Goal: Check status: Check status

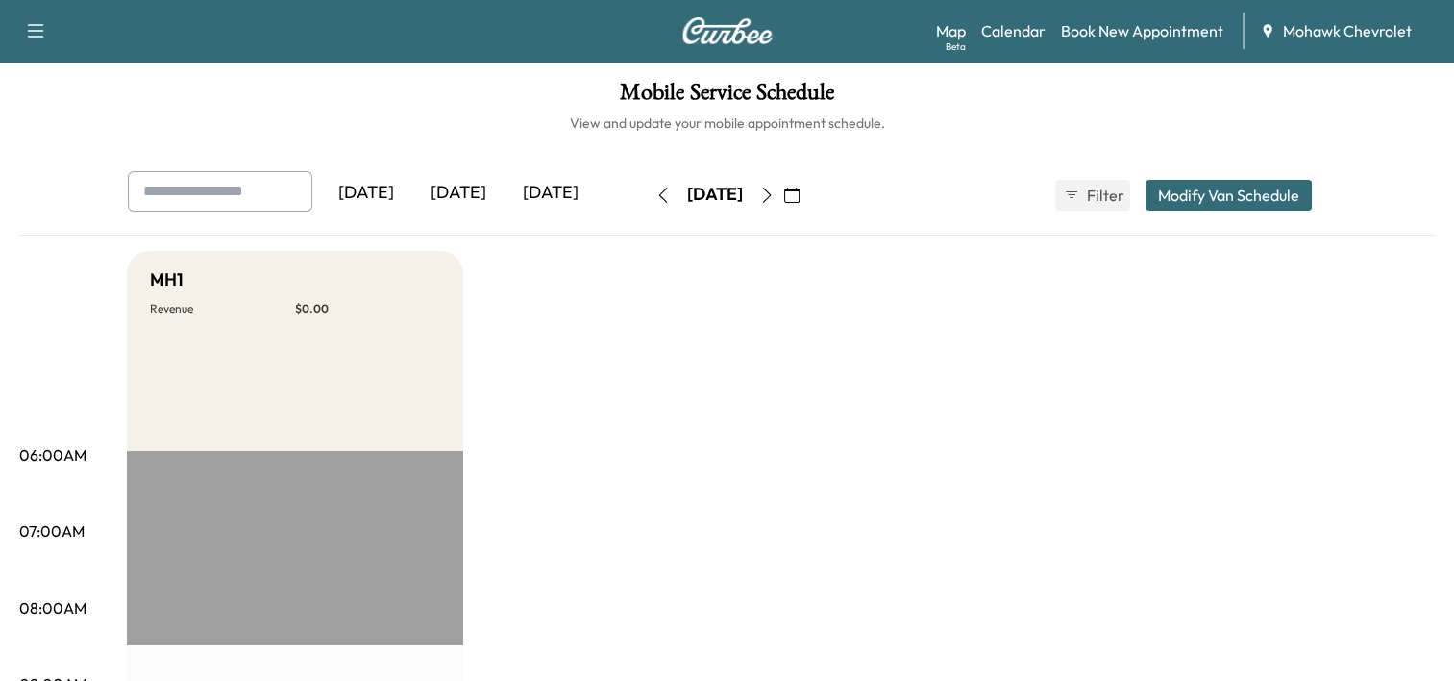
click at [800, 200] on icon "button" at bounding box center [791, 194] width 15 height 15
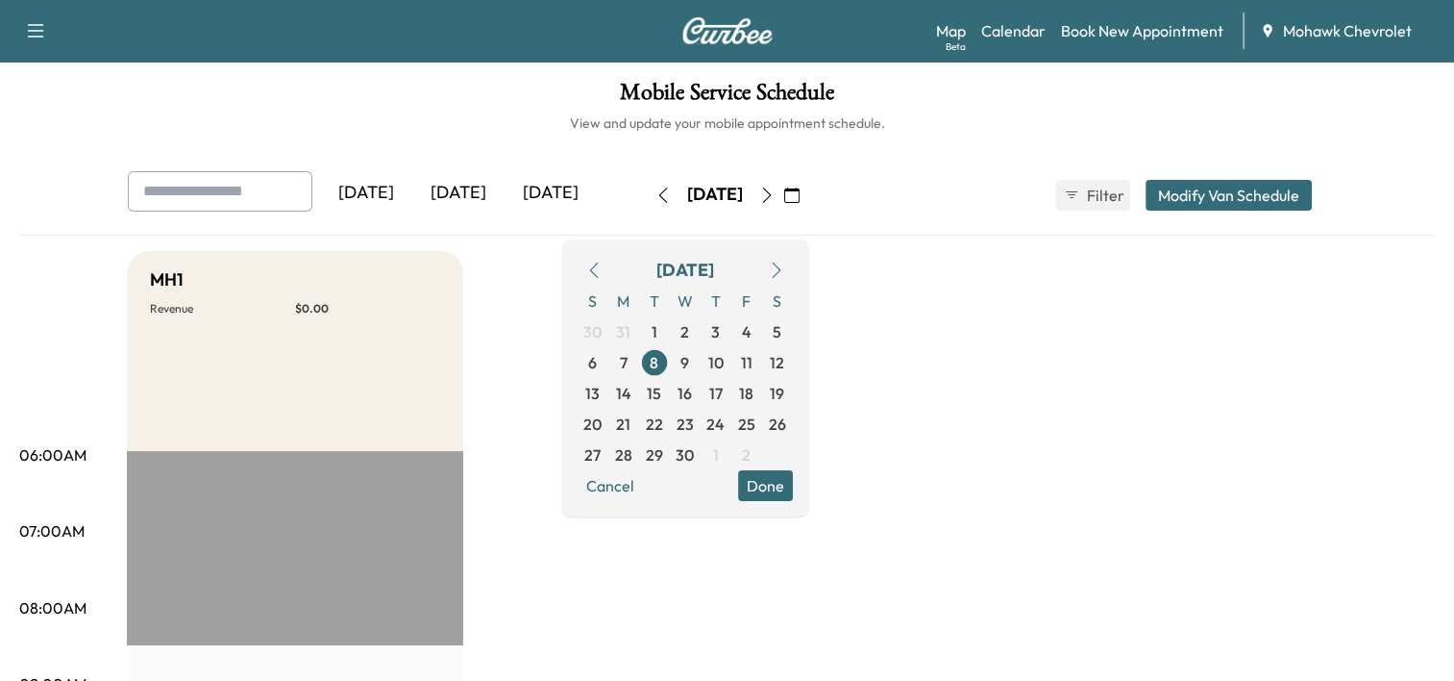
click at [784, 262] on icon "button" at bounding box center [776, 269] width 15 height 15
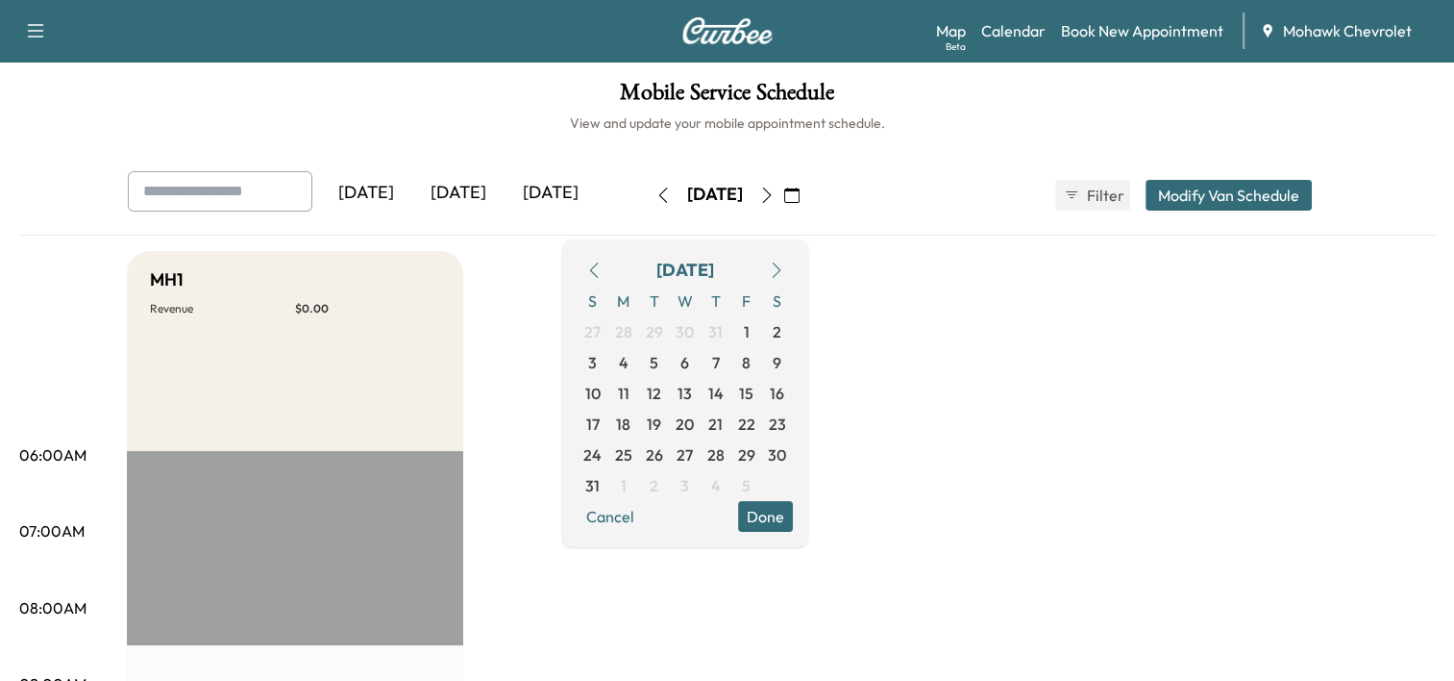
click at [784, 262] on icon "button" at bounding box center [776, 269] width 15 height 15
click at [670, 364] on span "7" at bounding box center [654, 362] width 31 height 31
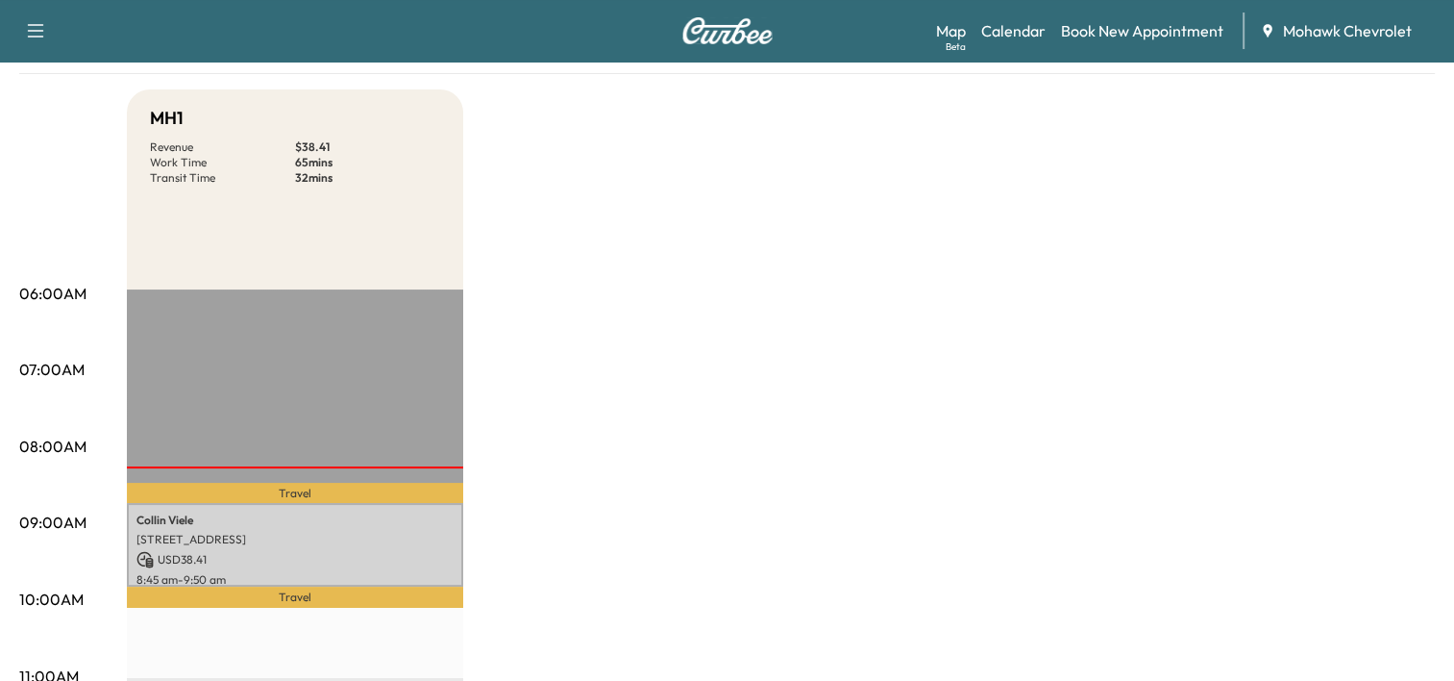
scroll to position [240, 0]
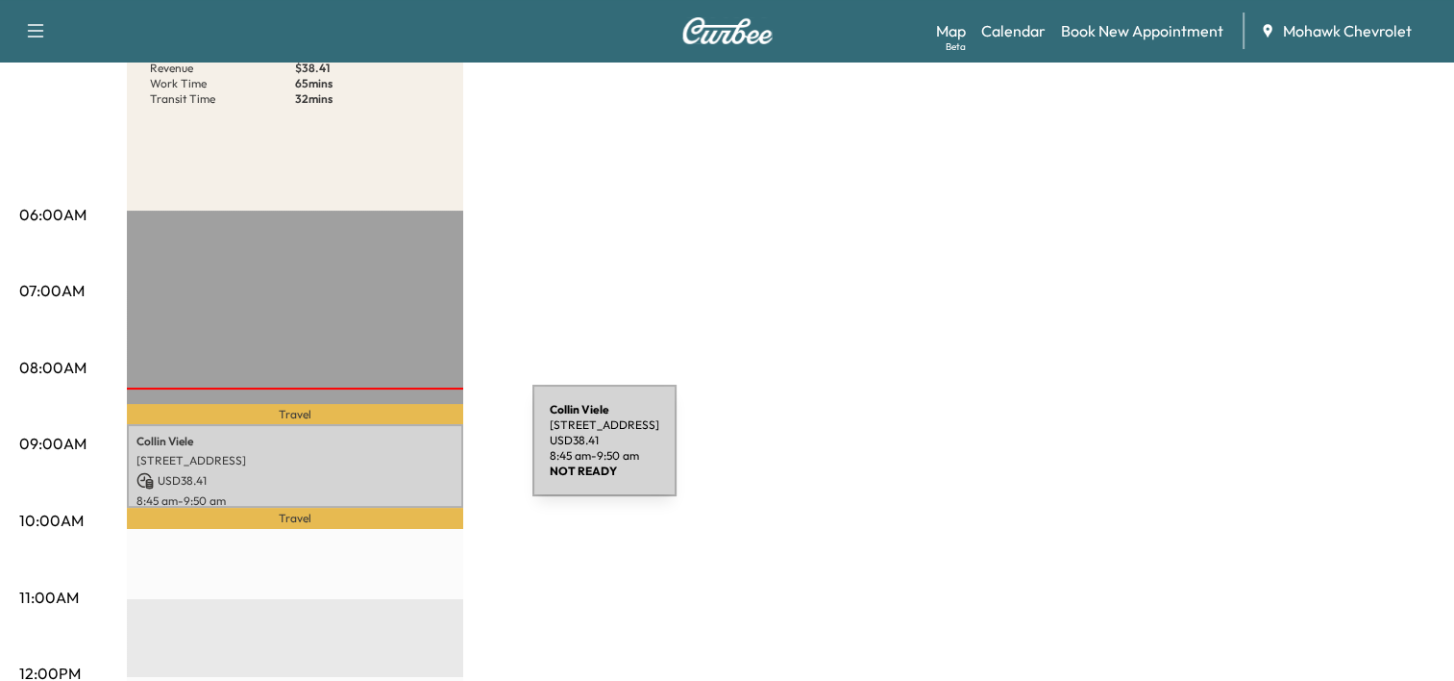
click at [388, 453] on p "[STREET_ADDRESS]" at bounding box center [295, 460] width 317 height 15
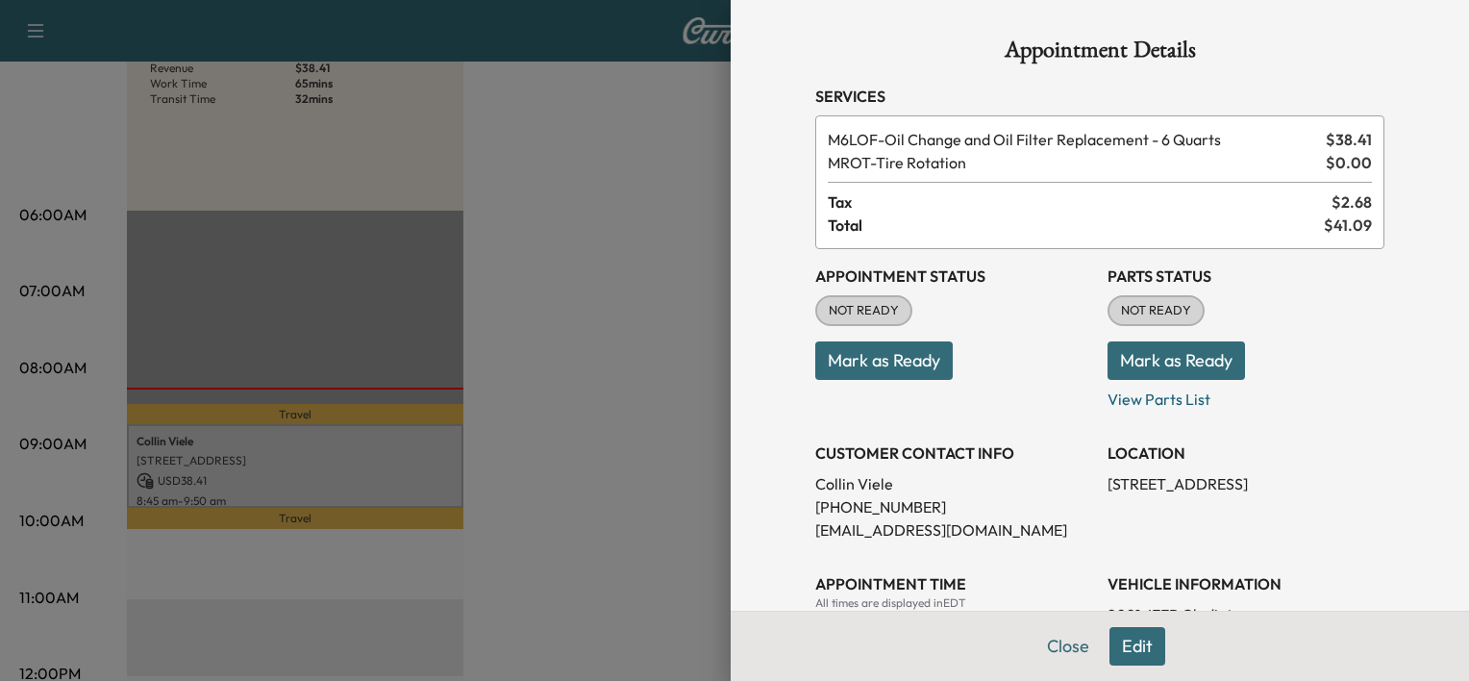
click at [598, 311] on div at bounding box center [734, 340] width 1469 height 681
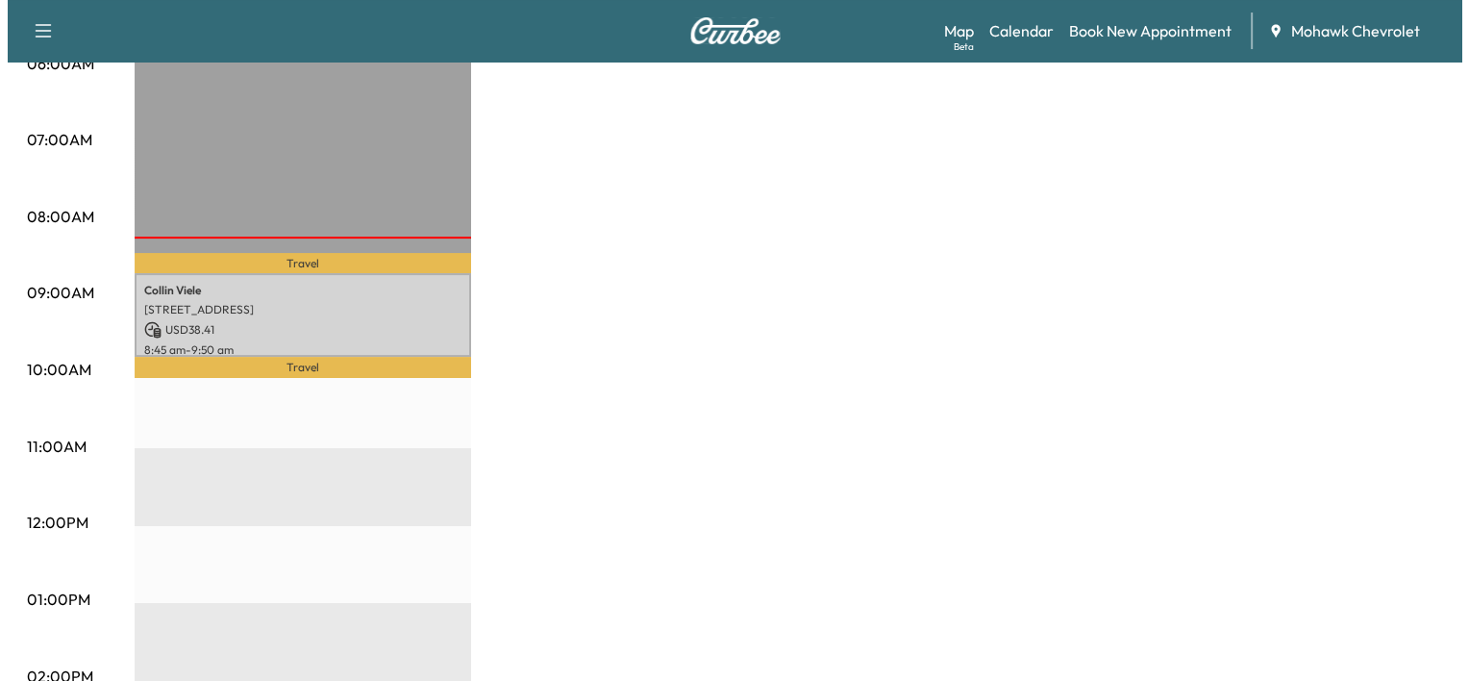
scroll to position [392, 0]
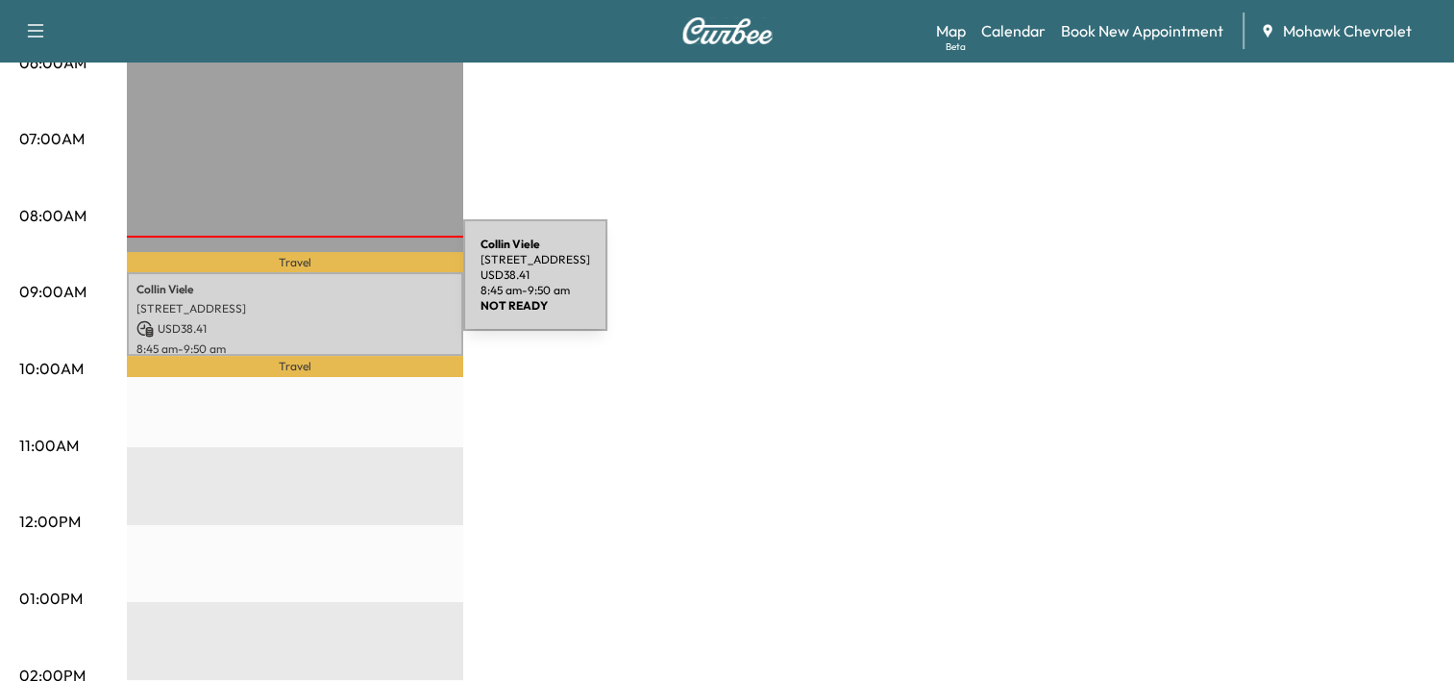
click at [319, 286] on p "[PERSON_NAME]" at bounding box center [295, 289] width 317 height 15
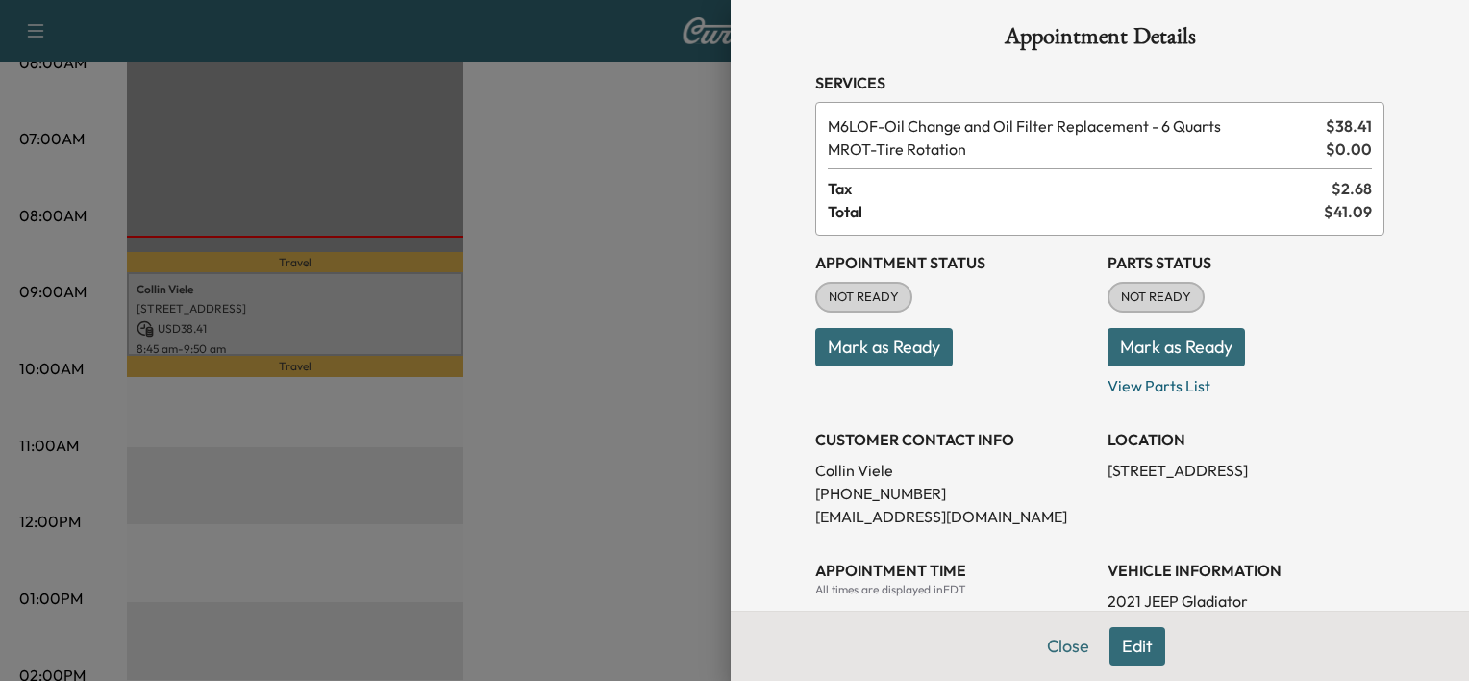
scroll to position [0, 0]
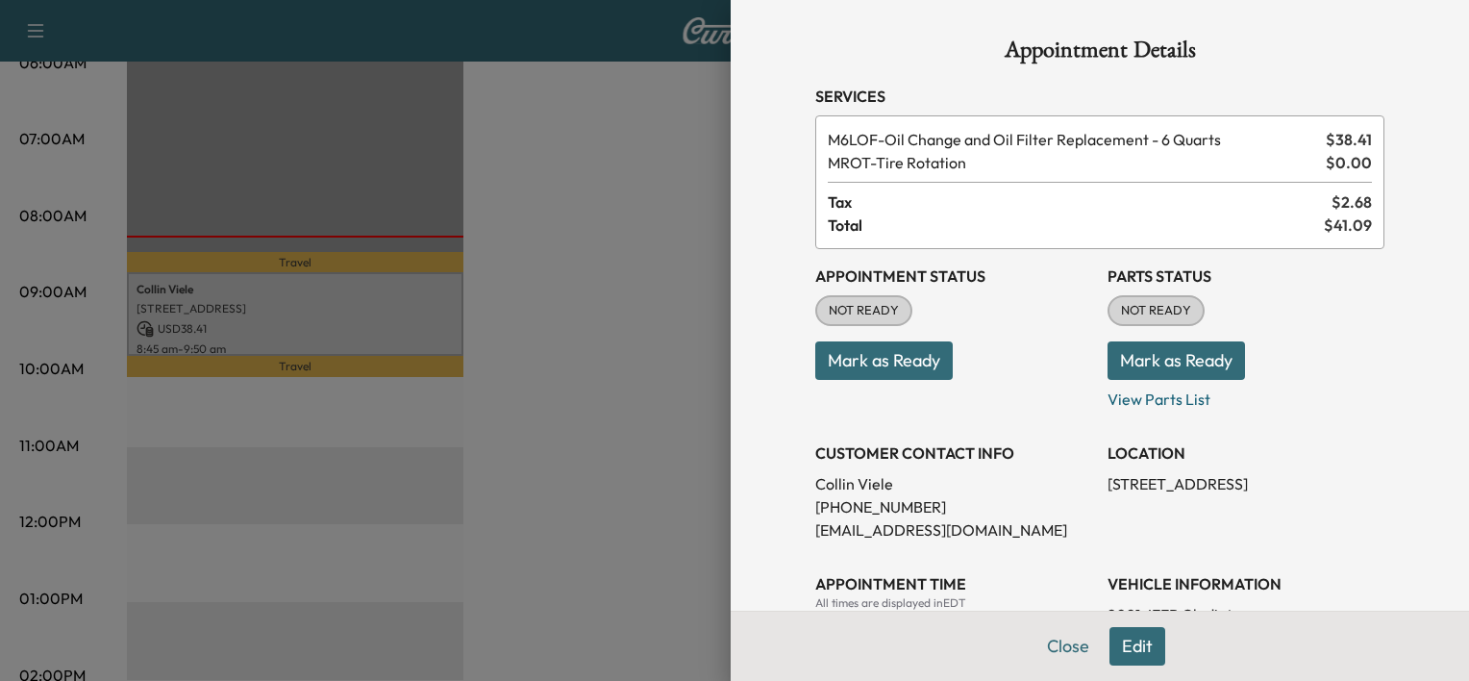
click at [661, 230] on div at bounding box center [734, 340] width 1469 height 681
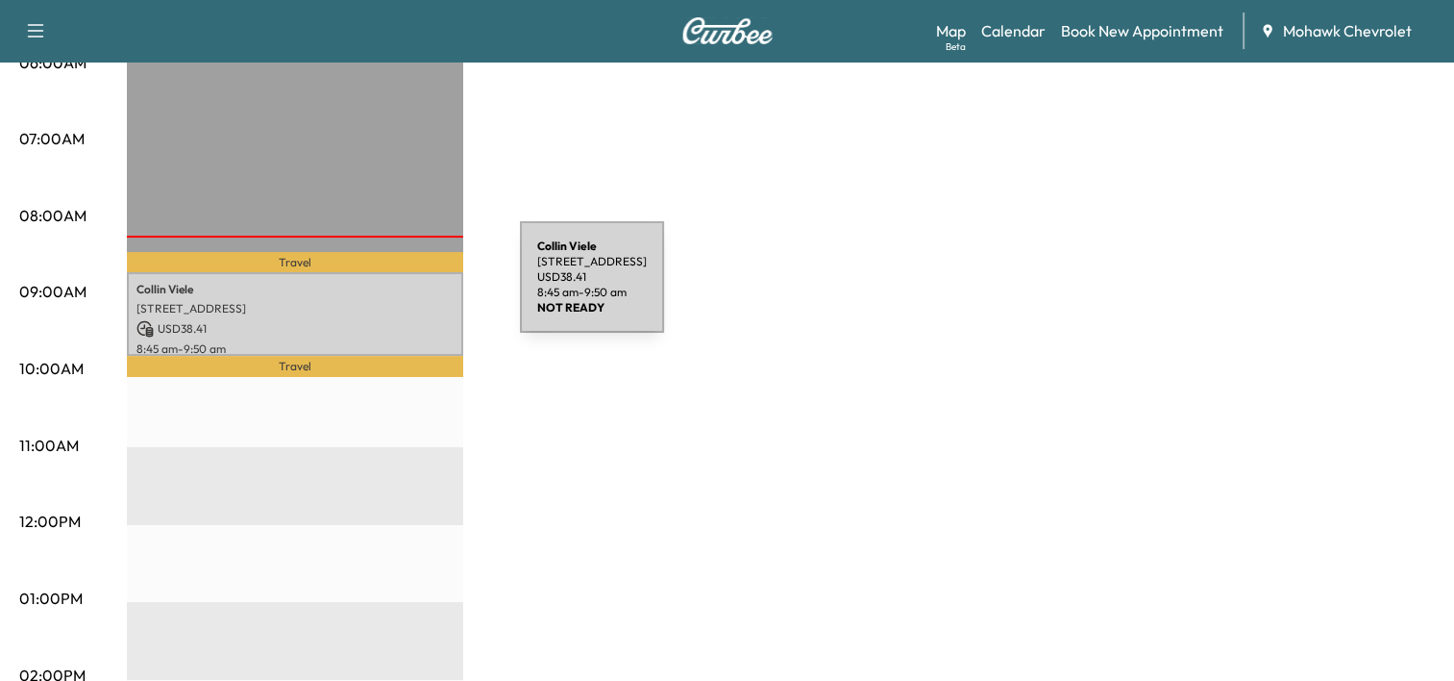
click at [365, 291] on p "[PERSON_NAME]" at bounding box center [295, 289] width 317 height 15
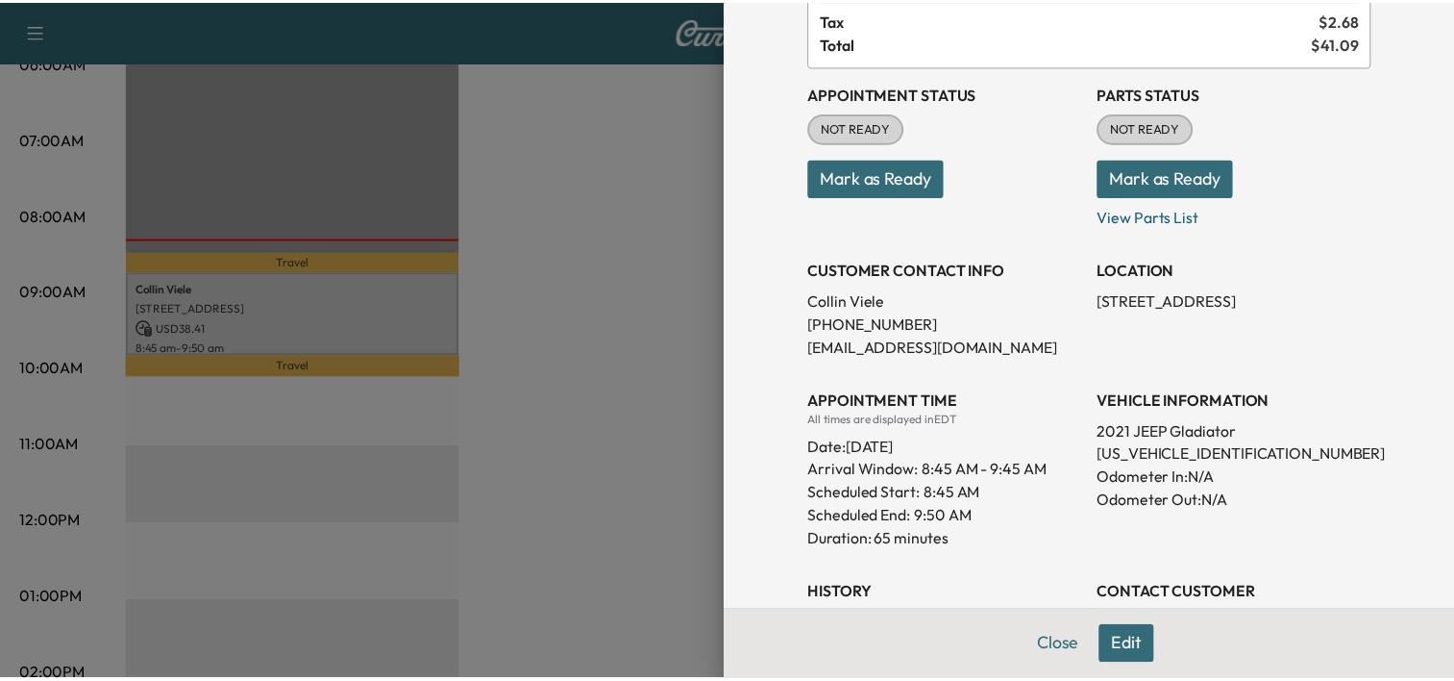
scroll to position [185, 0]
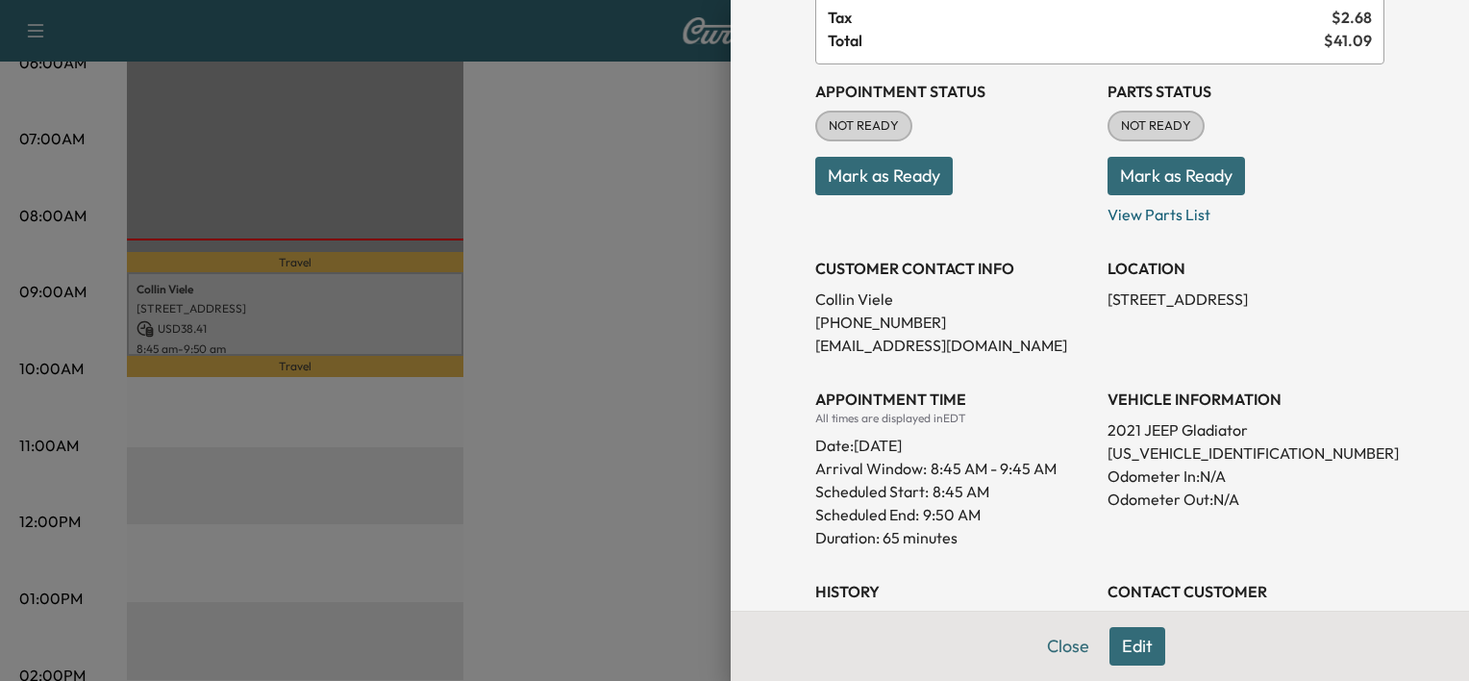
click at [977, 346] on p "[EMAIL_ADDRESS][DOMAIN_NAME]" at bounding box center [953, 345] width 277 height 23
click at [747, 367] on div "Appointment Details Services M6LOF - Oil Change and Oil Filter Replacement - 6 …" at bounding box center [1100, 340] width 738 height 681
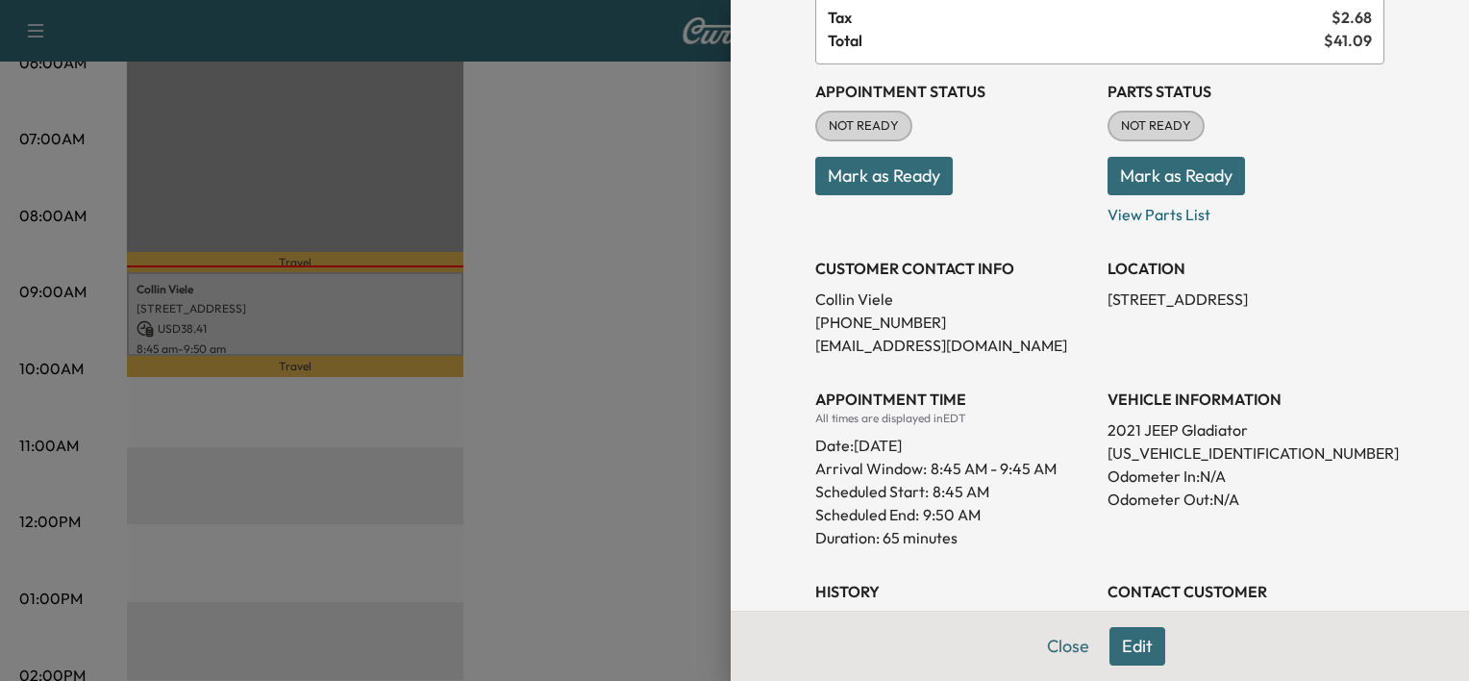
click at [639, 377] on div at bounding box center [734, 340] width 1469 height 681
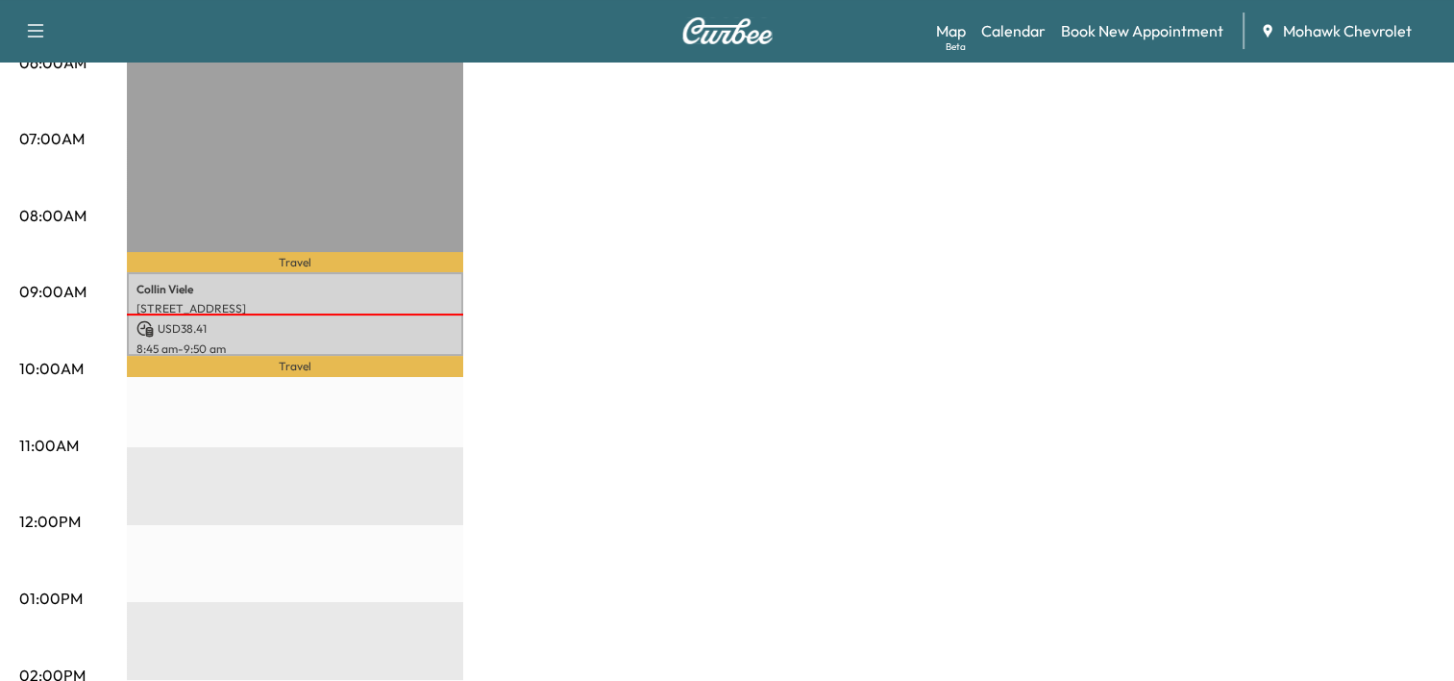
click at [794, 272] on div "MH1 Revenue $ 38.41 Work Time 65 mins Transit Time 32 mins Travel [PERSON_NAME]…" at bounding box center [781, 580] width 1308 height 1442
